Goal: Information Seeking & Learning: Learn about a topic

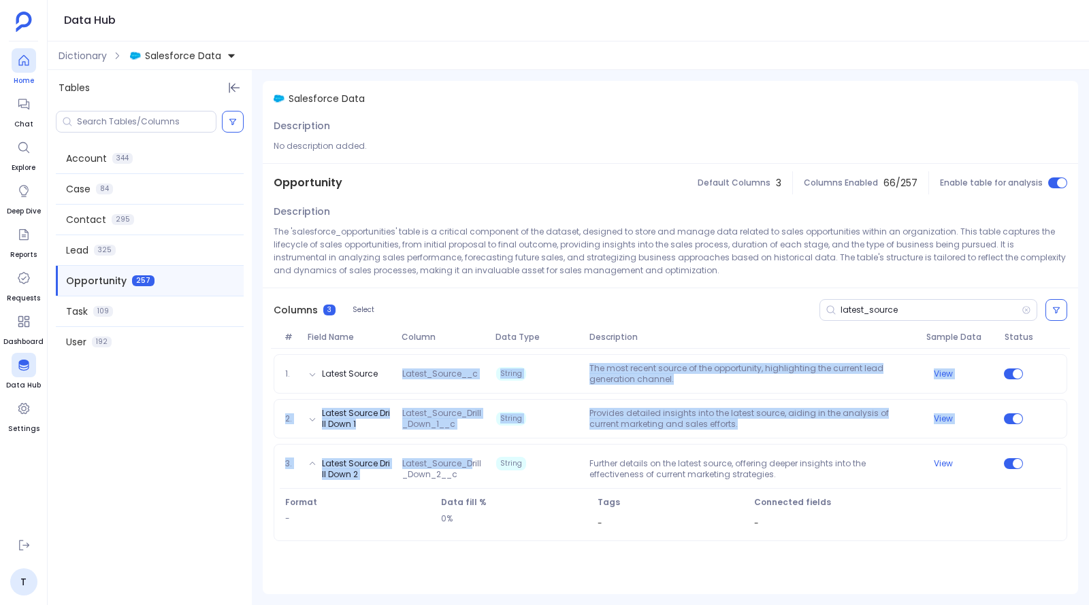
drag, startPoint x: 0, startPoint y: 0, endPoint x: 20, endPoint y: 65, distance: 68.4
click at [20, 65] on icon at bounding box center [24, 61] width 14 height 14
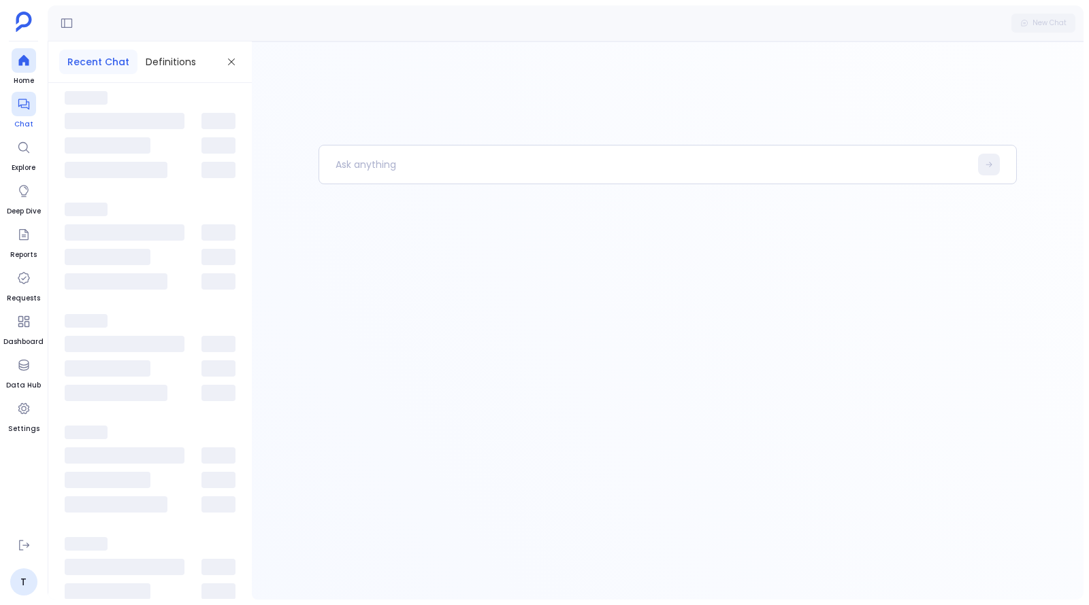
click at [24, 103] on icon at bounding box center [24, 104] width 14 height 14
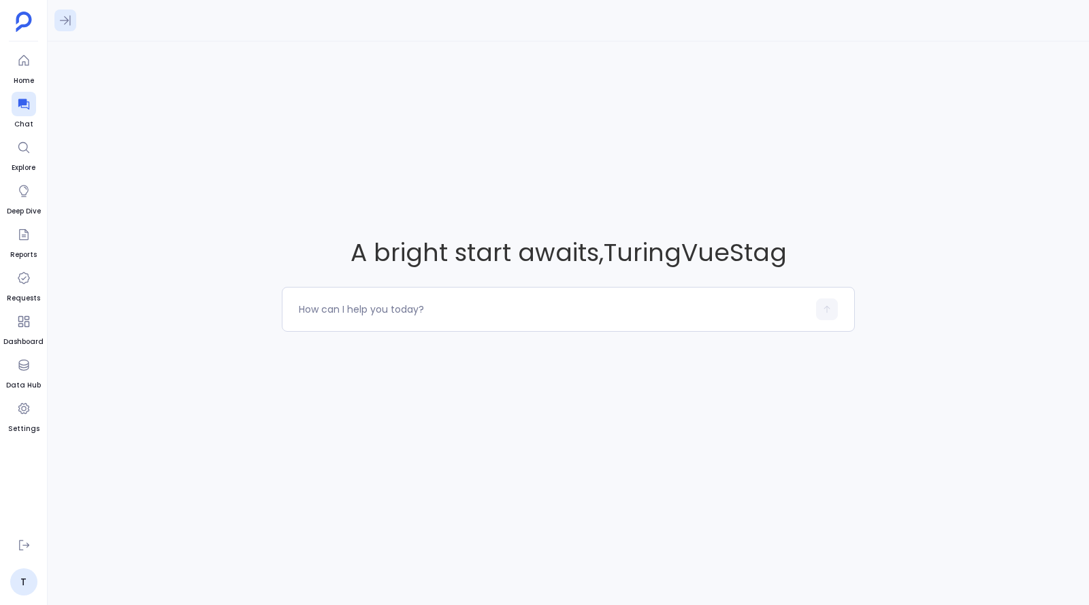
click at [71, 7] on div at bounding box center [568, 20] width 1041 height 41
click at [69, 14] on icon at bounding box center [66, 21] width 14 height 14
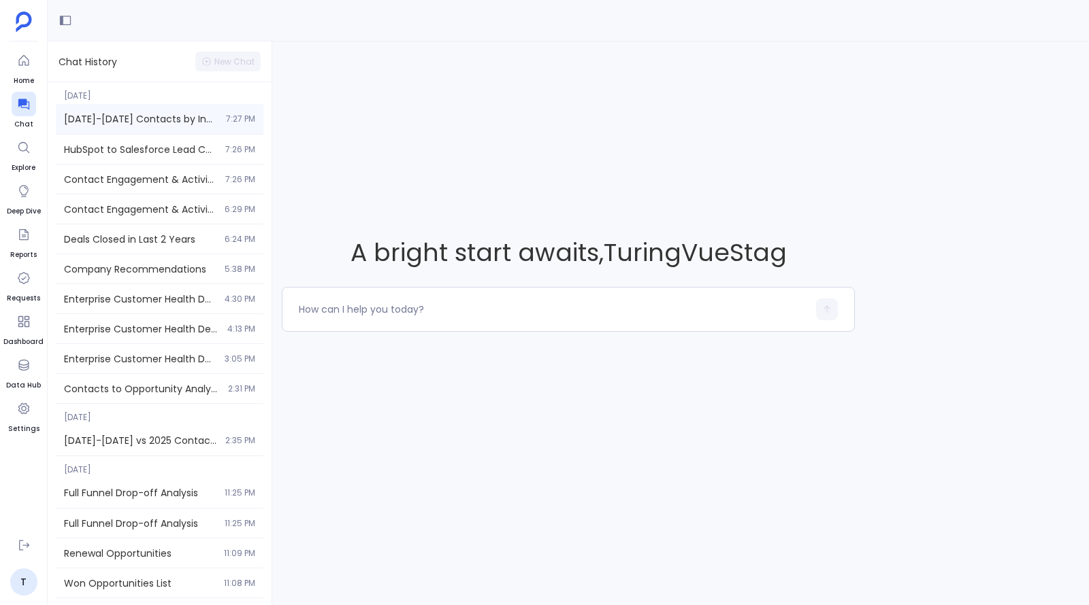
click at [138, 126] on div "[DATE]-[DATE] Contacts by Industry and Quarter 7:27 PM" at bounding box center [159, 119] width 207 height 30
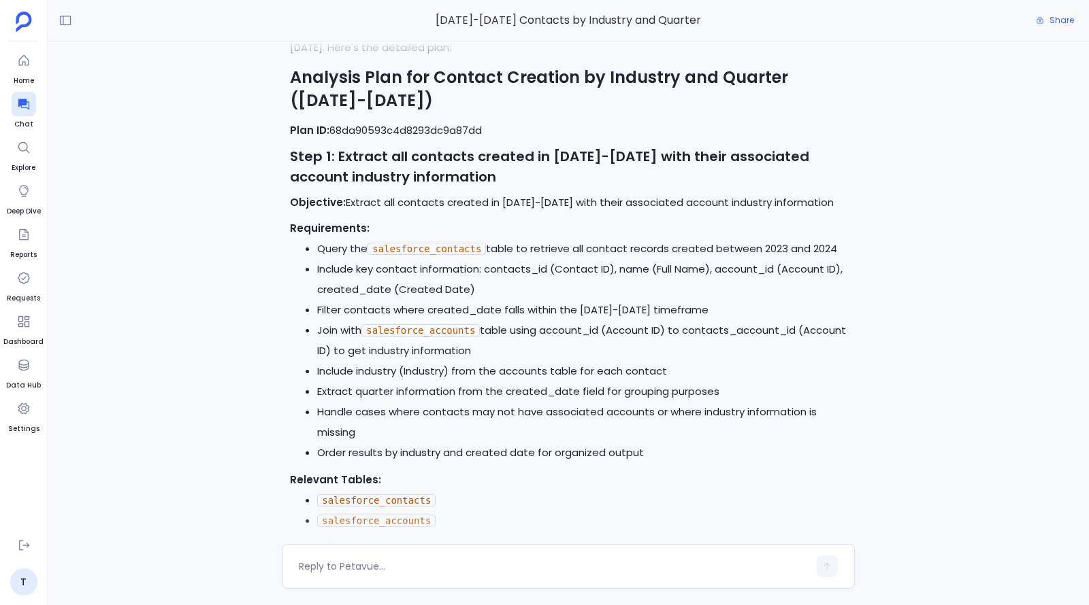
scroll to position [-2032, 0]
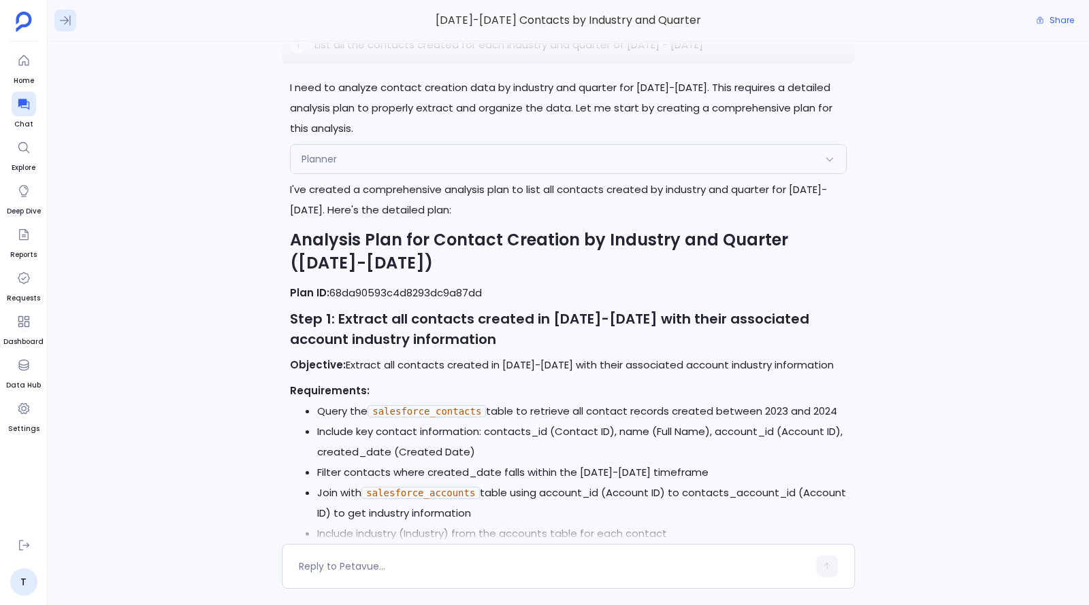
click at [71, 24] on icon at bounding box center [66, 21] width 14 height 14
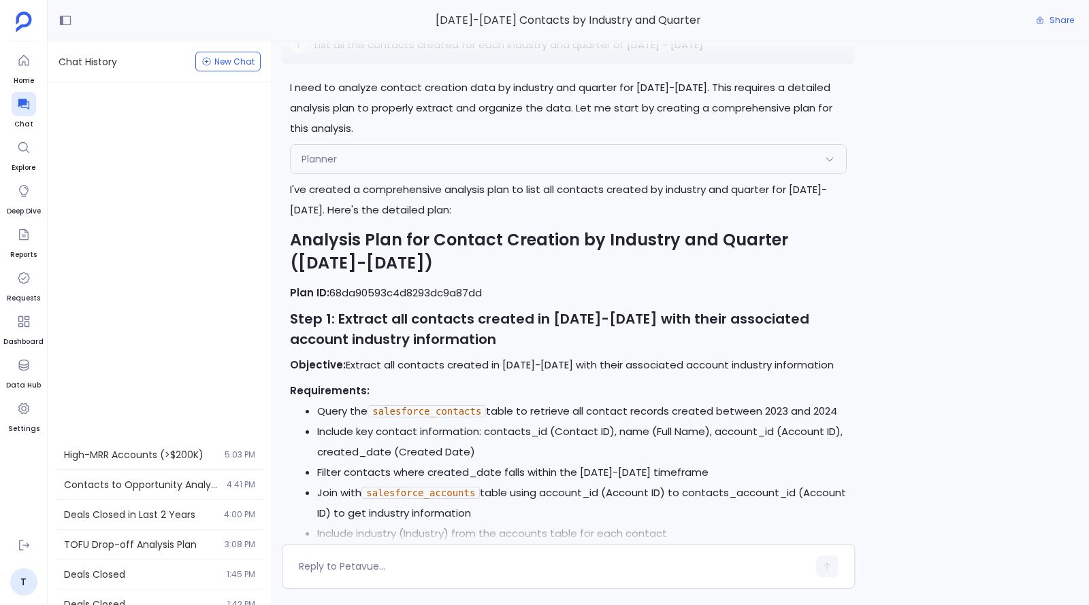
scroll to position [1018, 0]
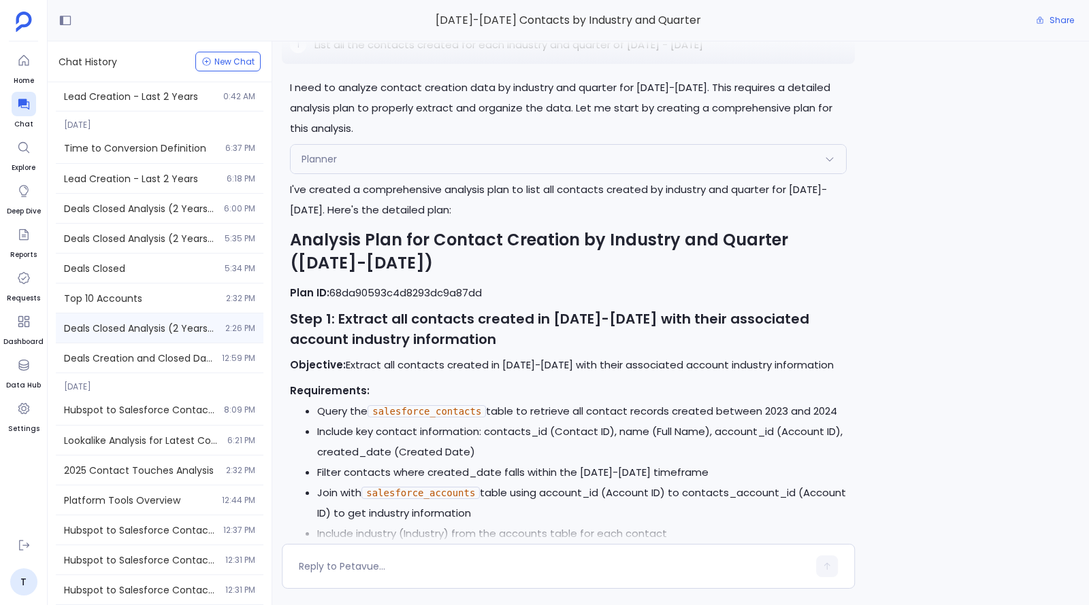
click at [142, 320] on div "Deals Closed Analysis (2 Years): Conversion Rates & Sales Cycle 2:26 PM" at bounding box center [159, 328] width 207 height 29
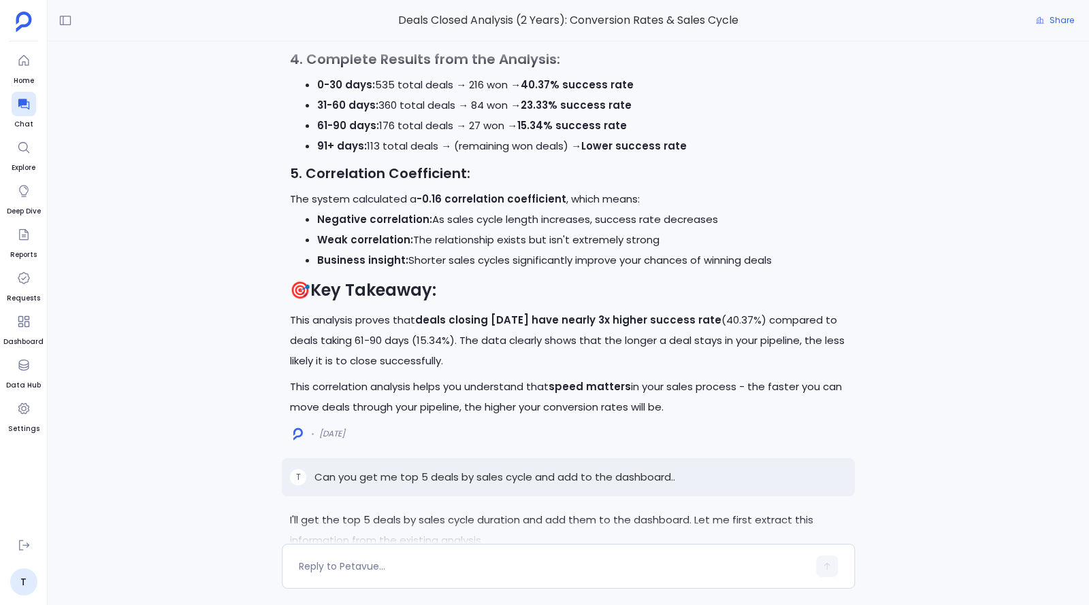
scroll to position [-2180, 0]
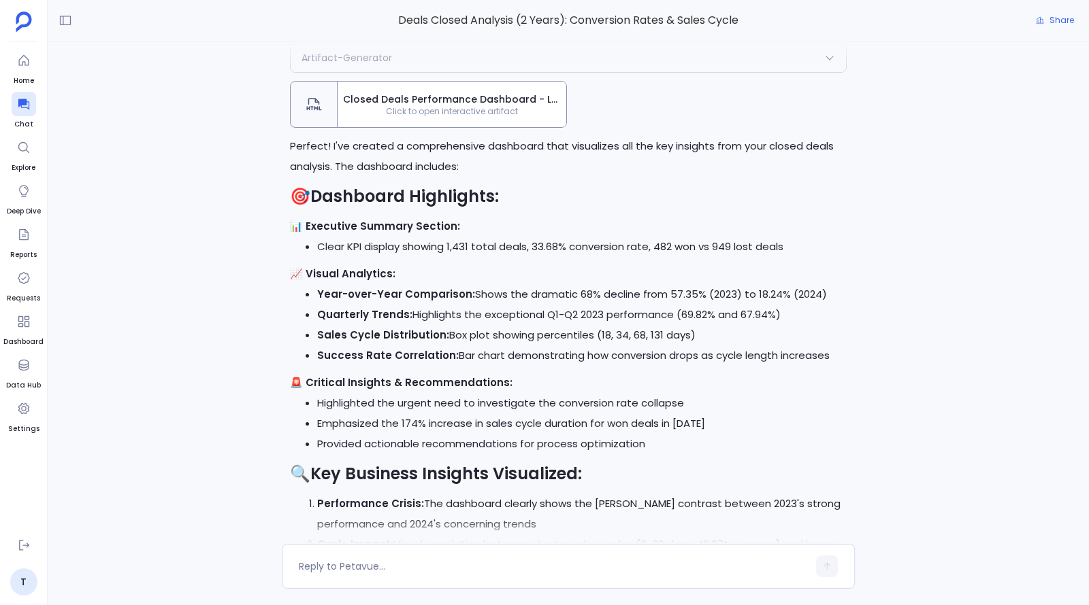
click at [419, 101] on span "Closed Deals Performance Dashboard - Last 2 Years" at bounding box center [452, 100] width 218 height 14
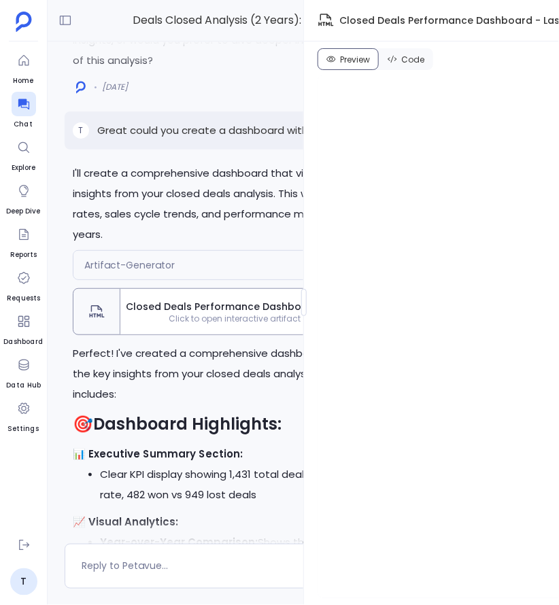
scroll to position [-3341, 0]
